Goal: Task Accomplishment & Management: Manage account settings

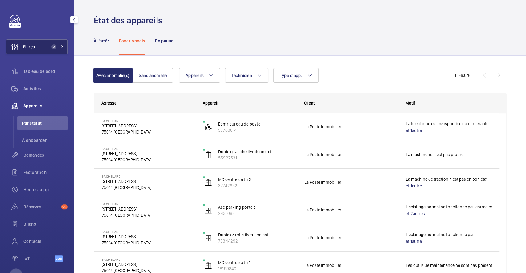
click at [61, 48] on mat-icon at bounding box center [62, 47] width 4 height 4
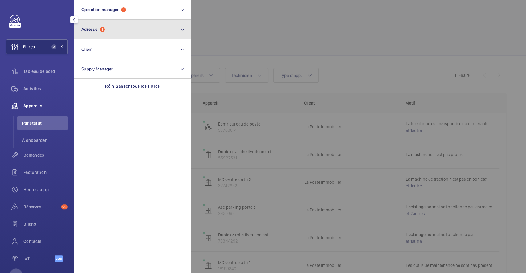
click at [180, 30] on mat-icon at bounding box center [182, 29] width 5 height 7
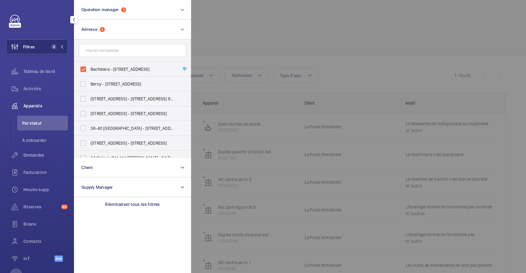
click at [294, 58] on div at bounding box center [454, 136] width 526 height 273
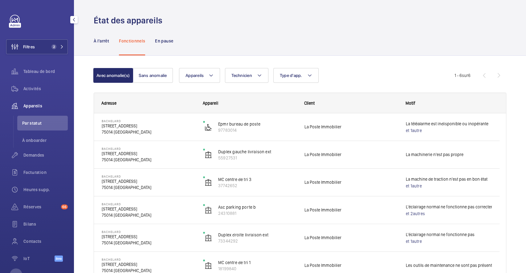
click at [29, 105] on span "Appareils" at bounding box center [45, 106] width 44 height 6
click at [151, 73] on button "Sans anomalie" at bounding box center [153, 75] width 40 height 15
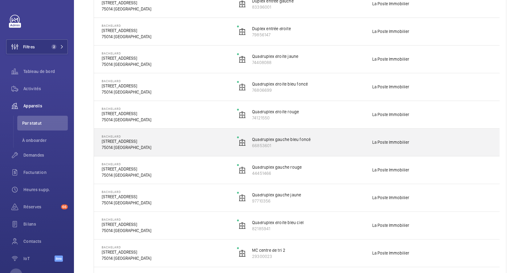
scroll to position [164, 0]
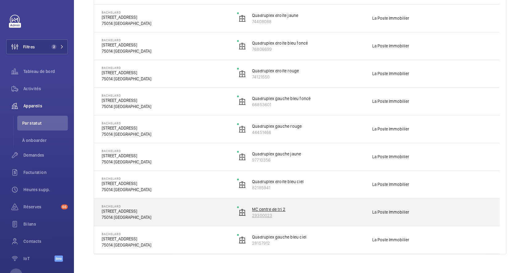
click at [258, 206] on wm-front-device-cell "MC centre de tri 2 29300023" at bounding box center [300, 212] width 127 height 15
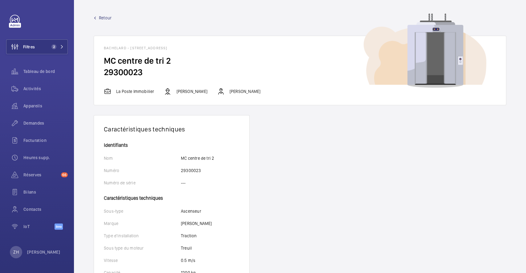
click at [96, 16] on link "Retour" at bounding box center [300, 18] width 413 height 6
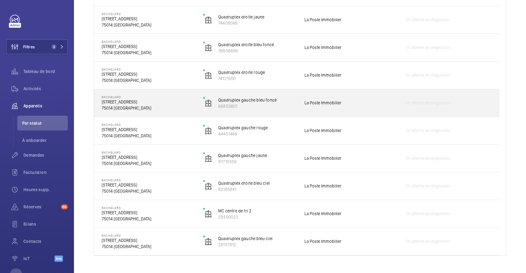
scroll to position [164, 0]
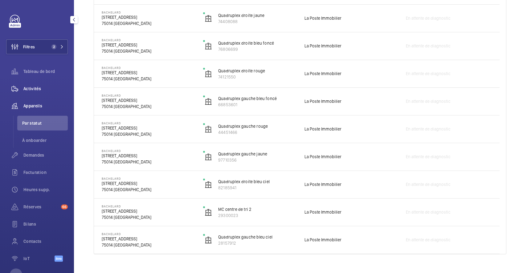
click at [35, 91] on span "Activités" at bounding box center [45, 89] width 44 height 6
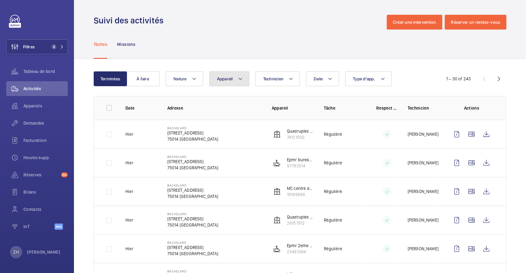
click at [235, 80] on button "Appareil" at bounding box center [229, 78] width 40 height 15
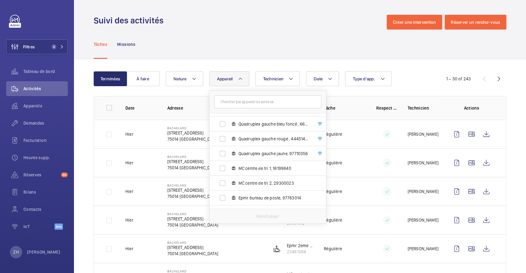
scroll to position [185, 0]
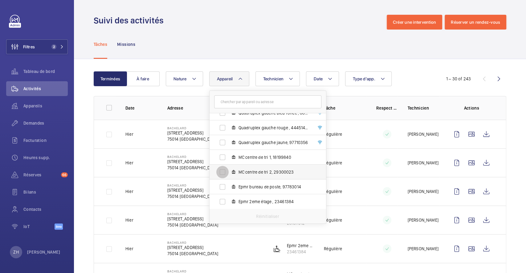
click at [220, 171] on input "MC centre de tri 2, 29300023" at bounding box center [222, 172] width 12 height 12
checkbox input "true"
click at [344, 34] on div "Tâches Missions" at bounding box center [300, 44] width 413 height 29
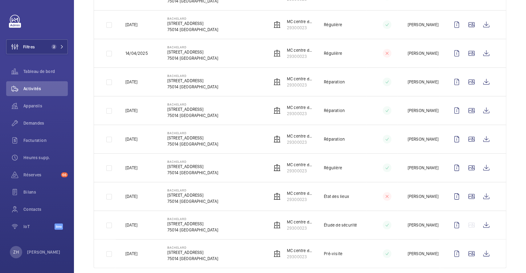
scroll to position [235, 0]
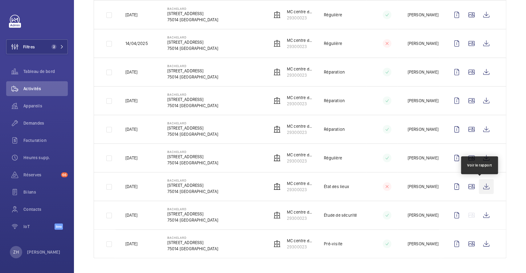
click at [481, 185] on wm-front-icon-button at bounding box center [486, 186] width 15 height 15
click at [464, 185] on wm-front-icon-button at bounding box center [471, 186] width 15 height 15
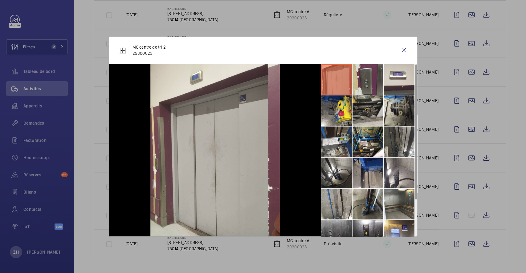
click at [355, 105] on li at bounding box center [367, 111] width 31 height 31
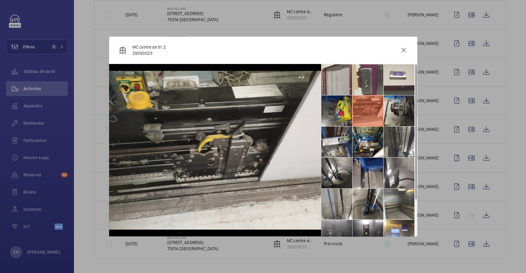
click at [339, 116] on li at bounding box center [336, 111] width 31 height 31
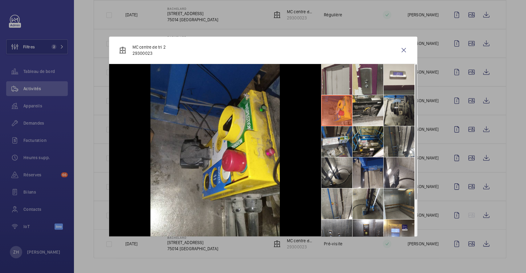
scroll to position [0, 0]
click at [362, 141] on li at bounding box center [367, 142] width 31 height 31
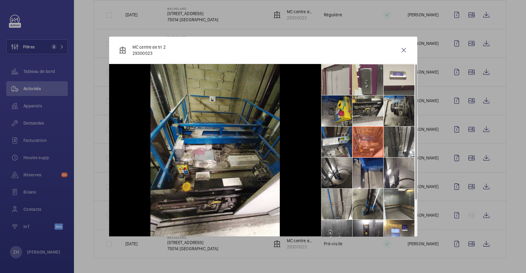
click at [342, 109] on li at bounding box center [336, 111] width 31 height 31
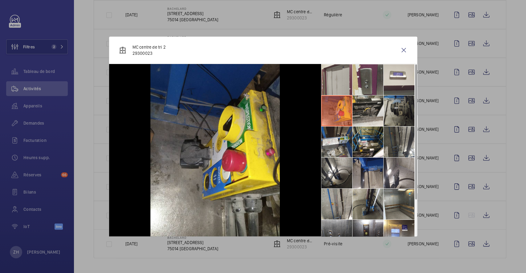
click at [395, 107] on li at bounding box center [399, 111] width 31 height 31
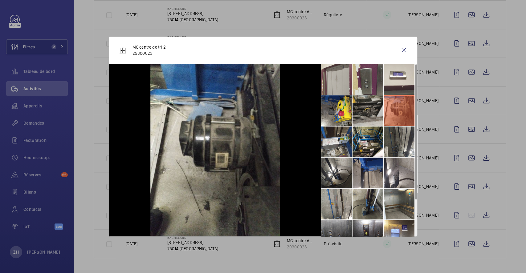
click at [367, 110] on li at bounding box center [367, 111] width 31 height 31
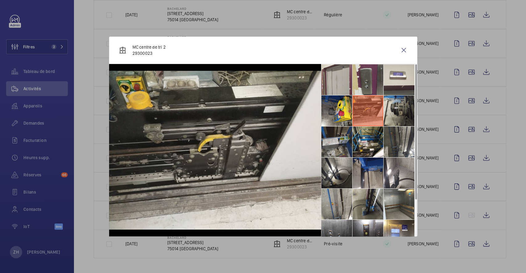
click at [343, 138] on li at bounding box center [336, 142] width 31 height 31
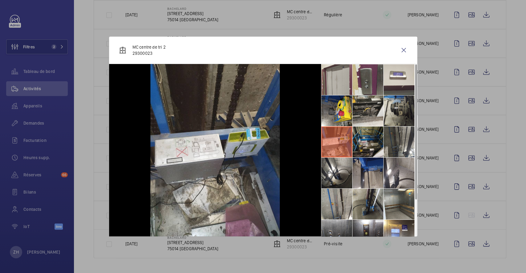
click at [372, 144] on li at bounding box center [367, 142] width 31 height 31
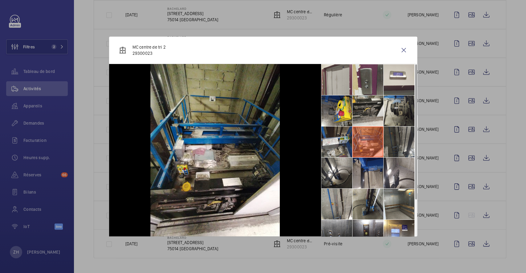
click at [401, 145] on li at bounding box center [399, 142] width 31 height 31
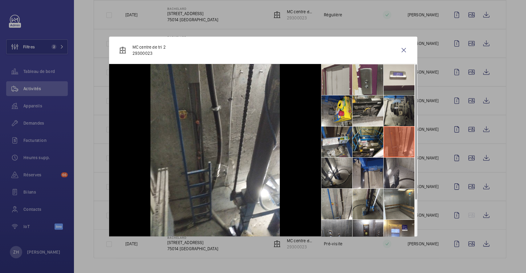
click at [397, 163] on li at bounding box center [399, 173] width 31 height 31
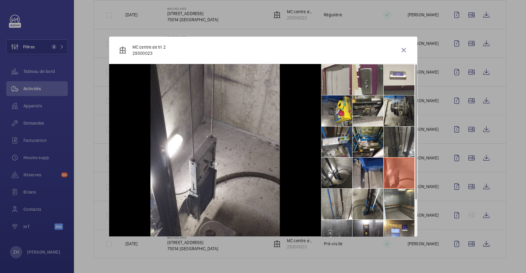
click at [399, 141] on li at bounding box center [399, 142] width 31 height 31
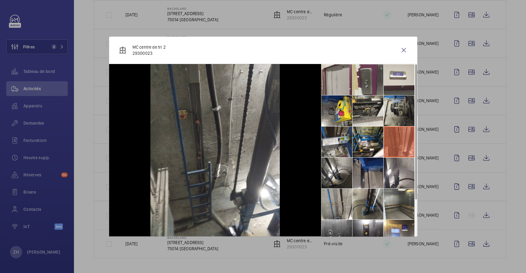
click at [374, 168] on li at bounding box center [367, 173] width 31 height 31
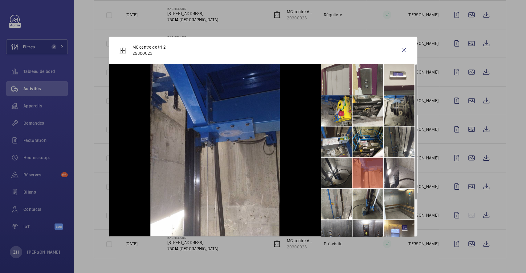
drag, startPoint x: 340, startPoint y: 166, endPoint x: 340, endPoint y: 170, distance: 3.4
click at [340, 166] on li at bounding box center [336, 173] width 31 height 31
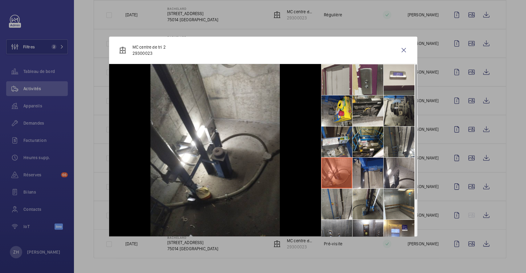
click at [339, 204] on li at bounding box center [336, 204] width 31 height 31
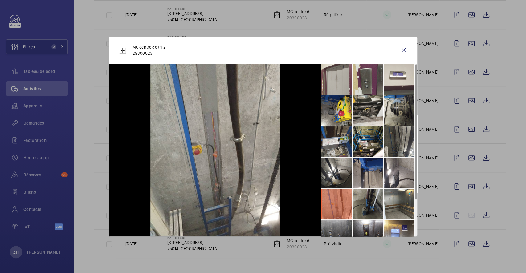
click at [358, 205] on li at bounding box center [367, 204] width 31 height 31
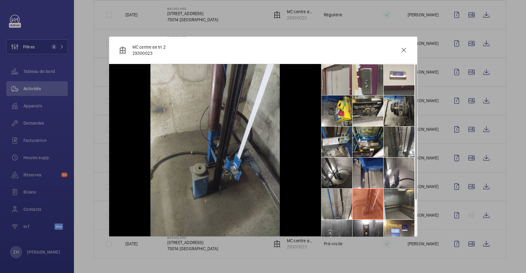
click at [392, 206] on li at bounding box center [399, 204] width 31 height 31
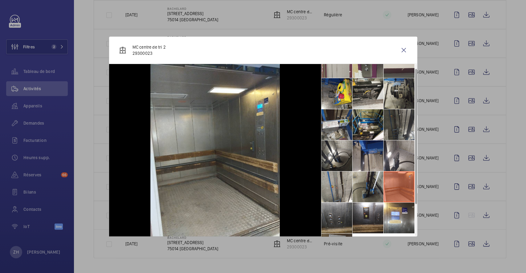
scroll to position [4, 0]
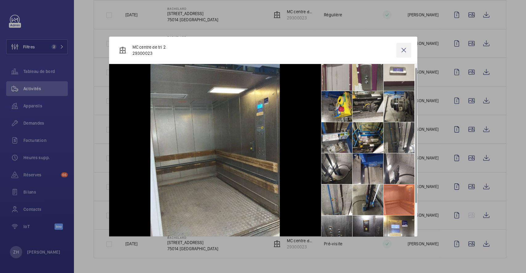
click at [401, 51] on wm-front-icon-button at bounding box center [403, 50] width 15 height 15
click at [481, 215] on wm-front-icon-button at bounding box center [486, 215] width 15 height 15
click at [479, 214] on wm-front-icon-button at bounding box center [486, 215] width 15 height 15
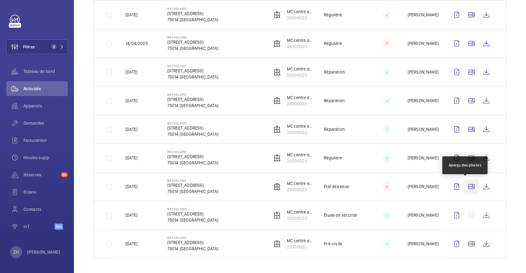
click at [466, 185] on wm-front-icon-button at bounding box center [471, 186] width 15 height 15
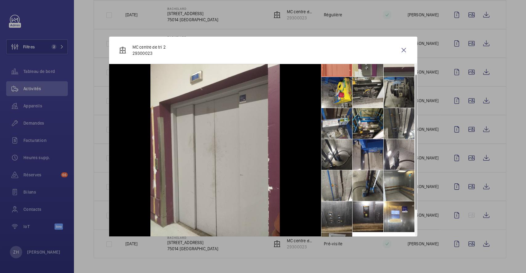
scroll to position [0, 0]
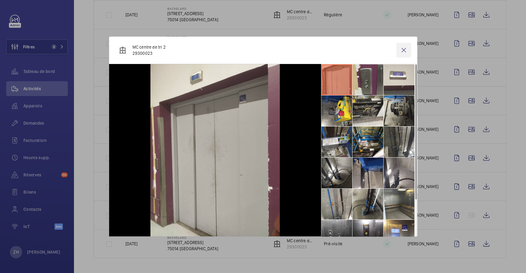
click at [402, 47] on wm-front-icon-button at bounding box center [403, 50] width 15 height 15
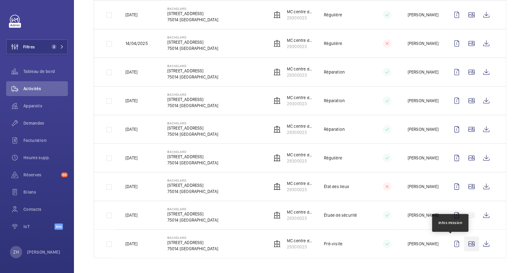
click at [465, 243] on wm-front-icon-button at bounding box center [471, 244] width 15 height 15
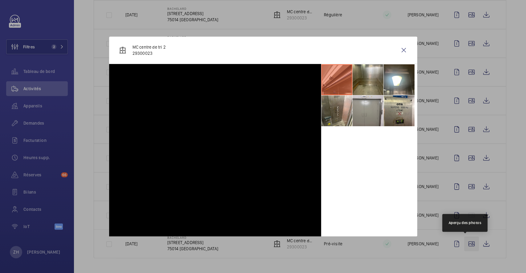
click at [465, 244] on wm-front-icon-button at bounding box center [471, 244] width 15 height 15
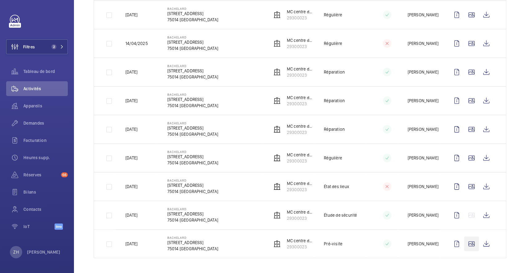
click at [404, 50] on div "MC centre de tri 2 29300023" at bounding box center [263, 137] width 308 height 200
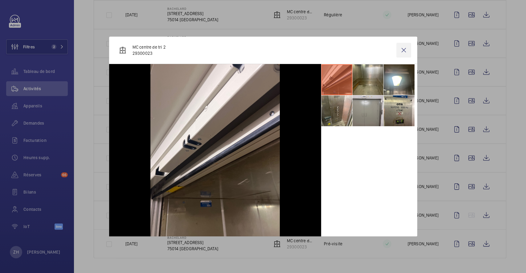
click at [402, 50] on wm-front-icon-button at bounding box center [403, 50] width 15 height 15
